Goal: Task Accomplishment & Management: Manage account settings

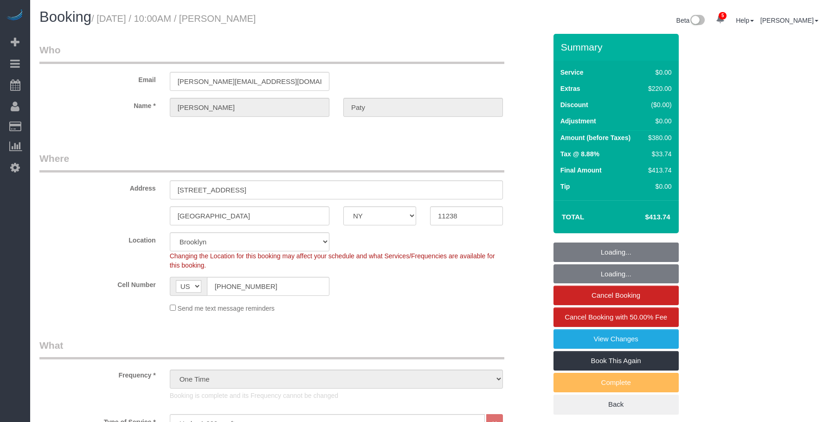
select select "NY"
select select "1"
select select "number:89"
select select "number:90"
select select "number:15"
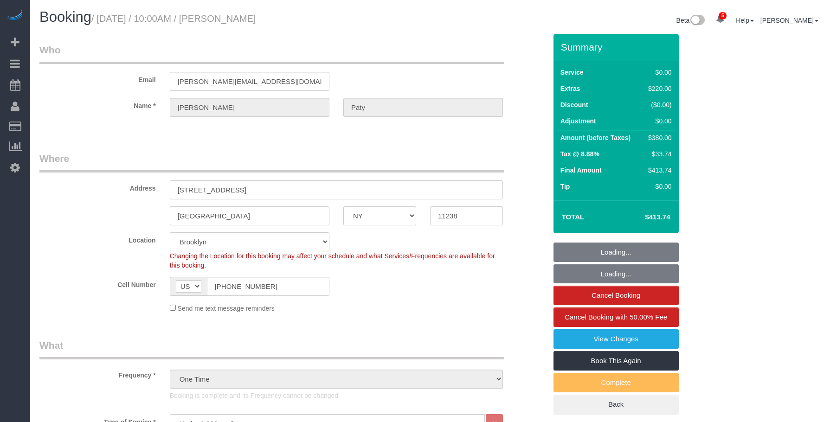
select select "number:5"
select select "spot6"
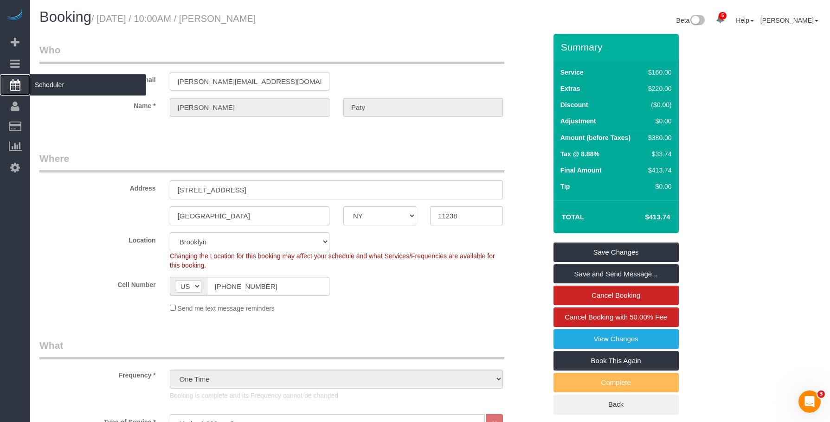
click at [81, 88] on span "Scheduler" at bounding box center [88, 84] width 116 height 21
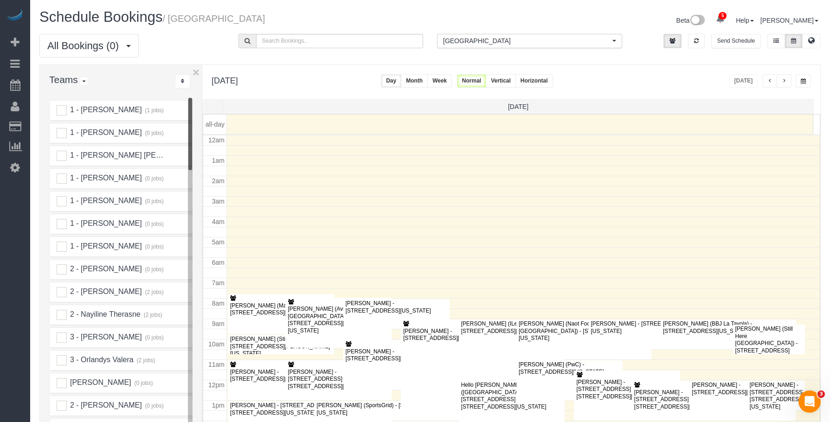
scroll to position [123, 0]
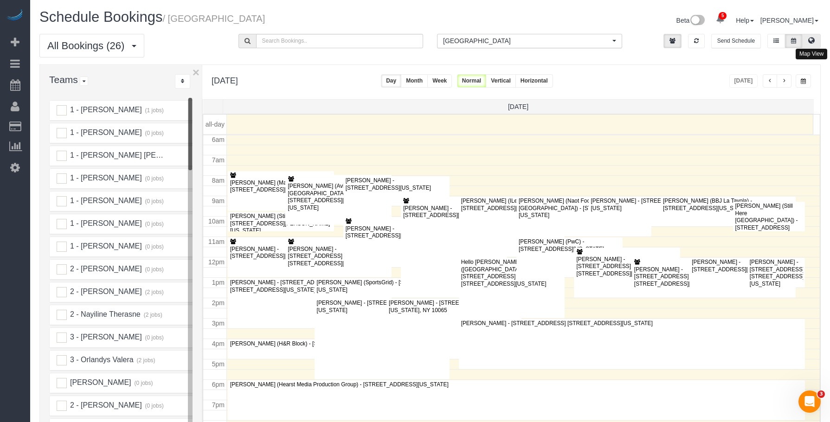
click at [810, 40] on icon at bounding box center [811, 41] width 6 height 6
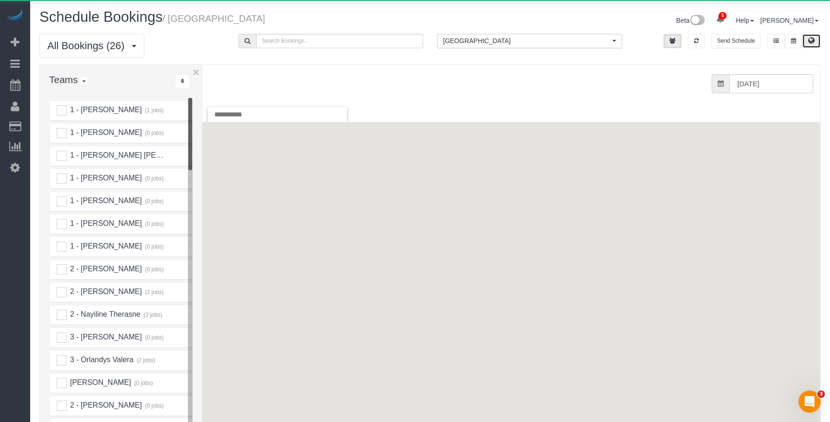
click at [556, 45] on span "[GEOGRAPHIC_DATA]" at bounding box center [526, 40] width 167 height 9
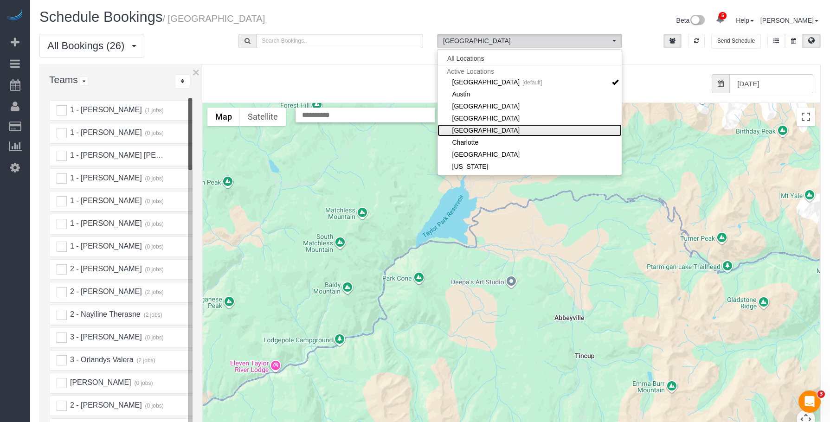
click at [538, 129] on link "[GEOGRAPHIC_DATA]" at bounding box center [529, 130] width 184 height 12
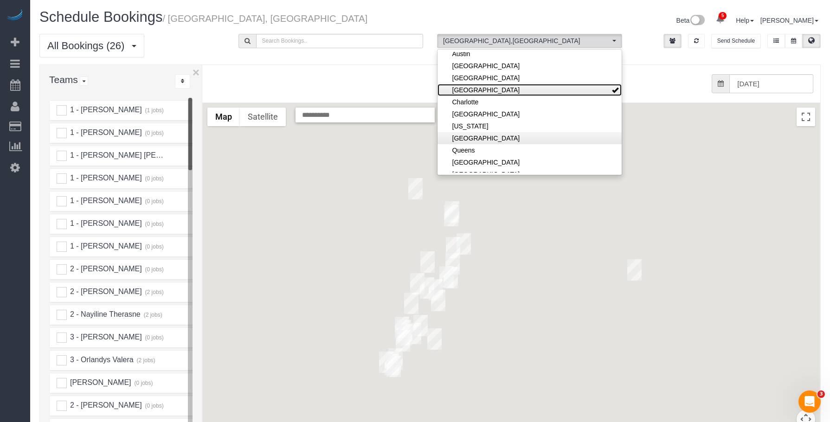
scroll to position [46, 0]
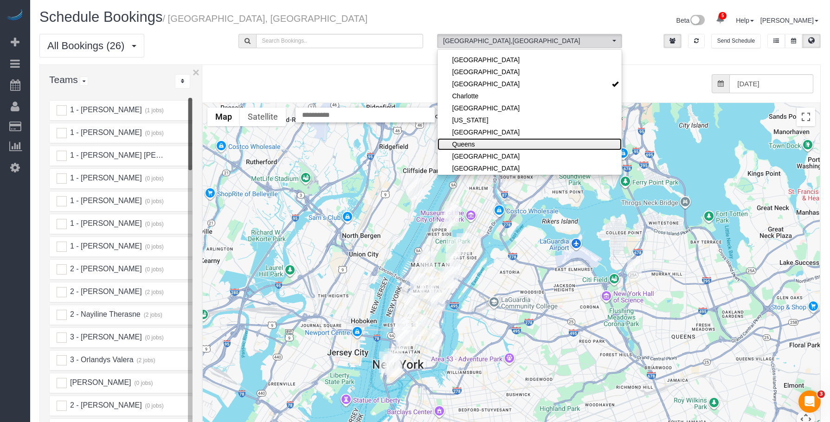
click at [510, 143] on link "Queens" at bounding box center [529, 144] width 184 height 12
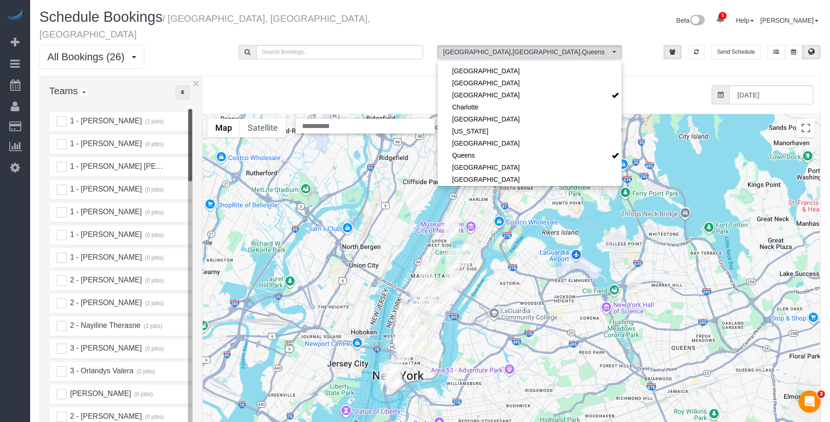
click at [183, 90] on icon "..." at bounding box center [182, 93] width 3 height 6
click at [199, 115] on link "A-Z" at bounding box center [211, 121] width 73 height 12
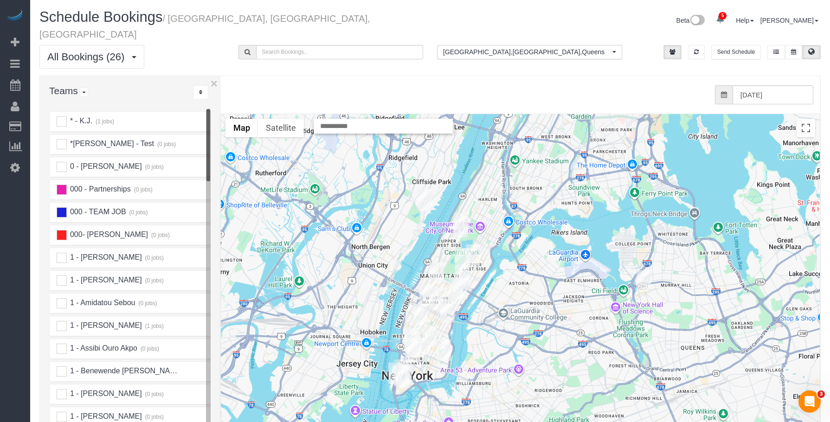
drag, startPoint x: 202, startPoint y: 93, endPoint x: 224, endPoint y: 94, distance: 22.3
click at [224, 94] on div "× Teams All Teams All Active Teams Active Teams For Location(s) Rating A-Z * - …" at bounding box center [429, 285] width 781 height 418
